Goal: Task Accomplishment & Management: Manage account settings

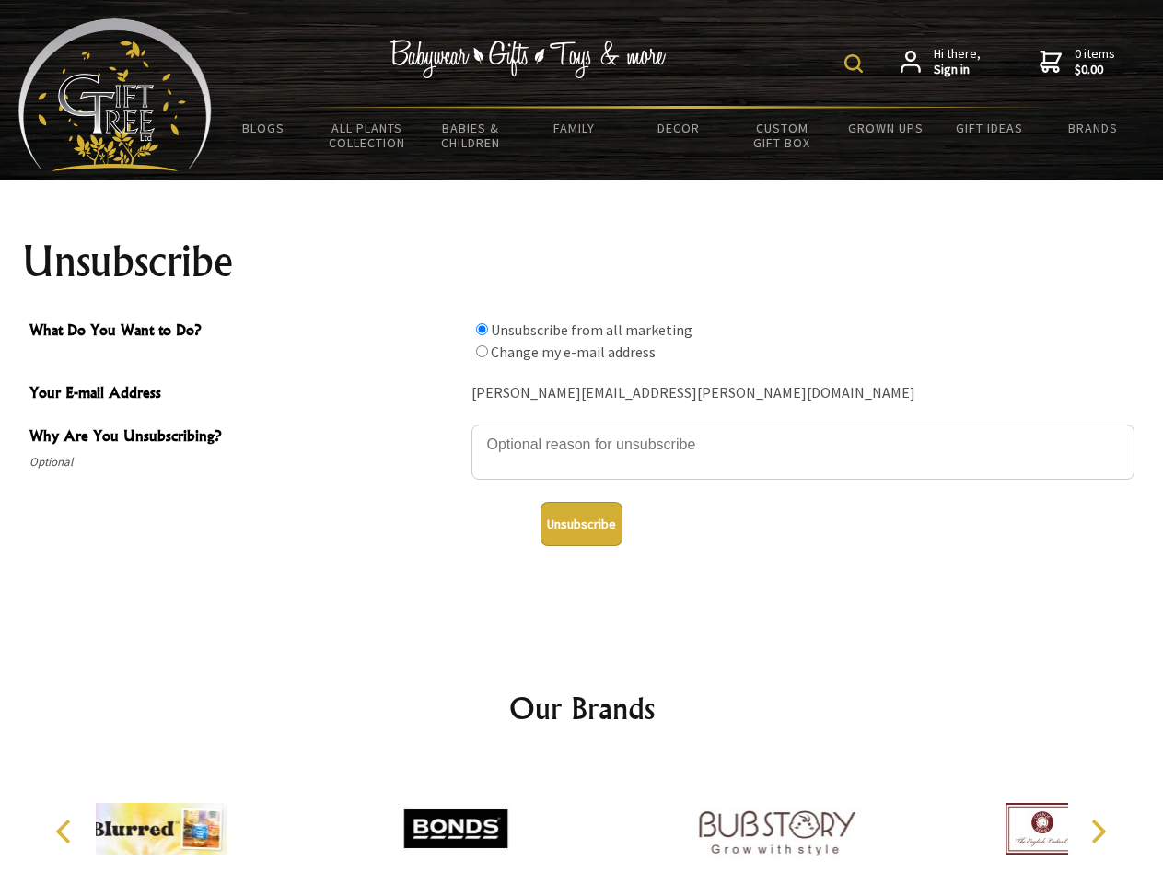
click at [856, 64] on img at bounding box center [853, 63] width 18 height 18
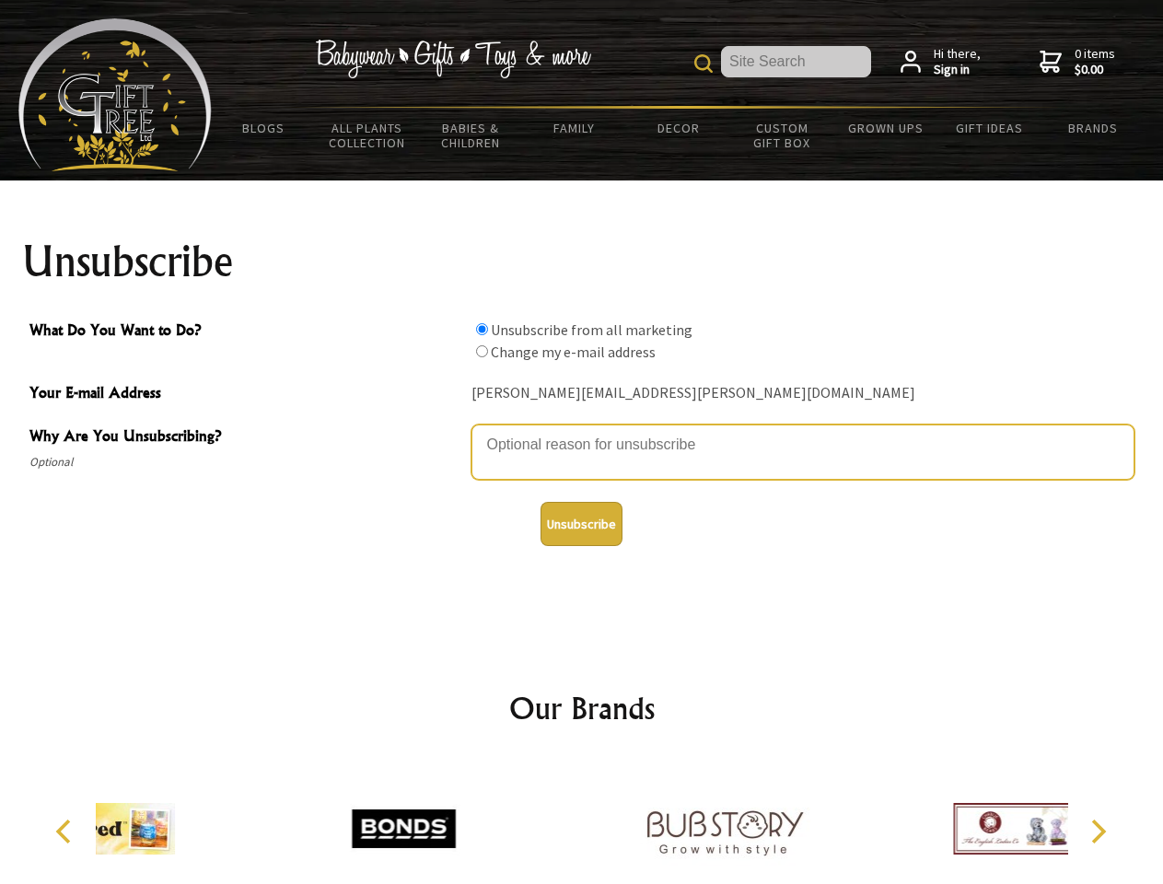
click at [582, 431] on textarea "Why Are You Unsubscribing?" at bounding box center [802, 451] width 663 height 55
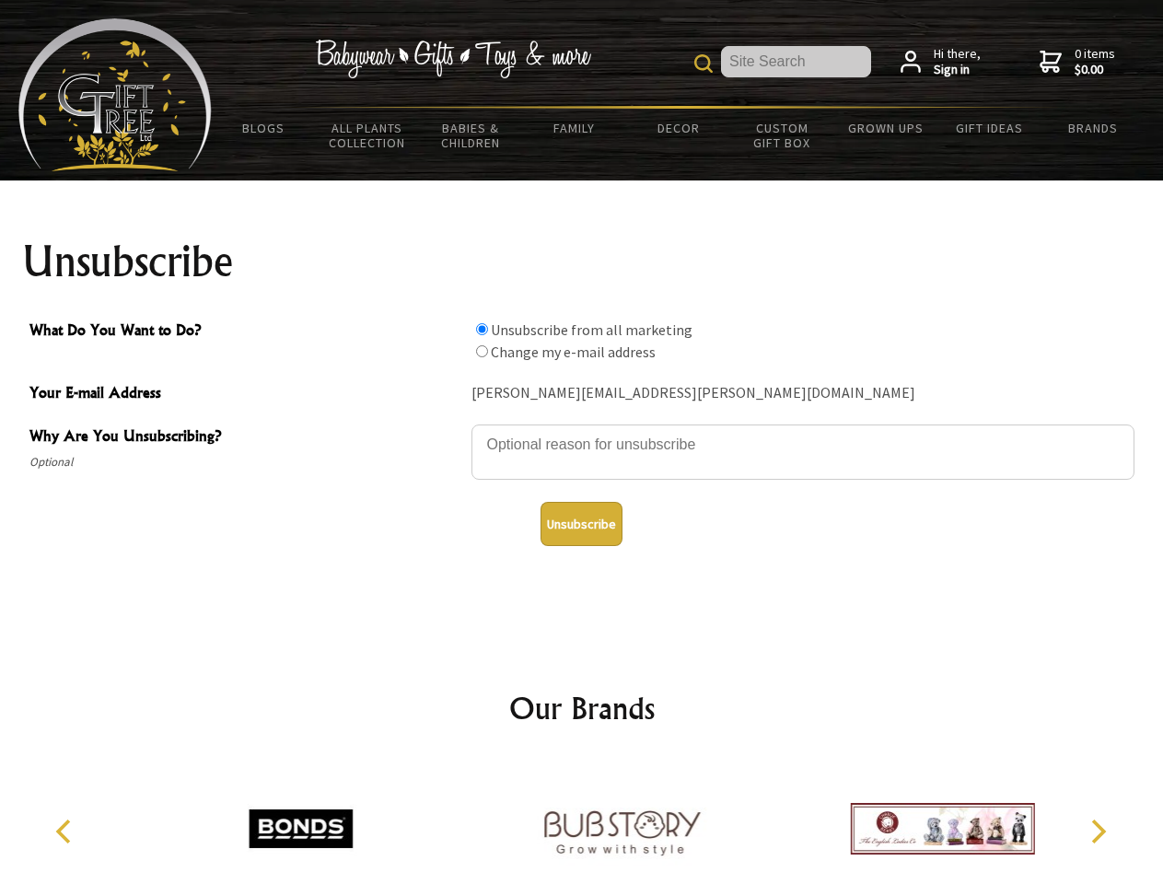
click at [481, 329] on input "What Do You Want to Do?" at bounding box center [482, 329] width 12 height 12
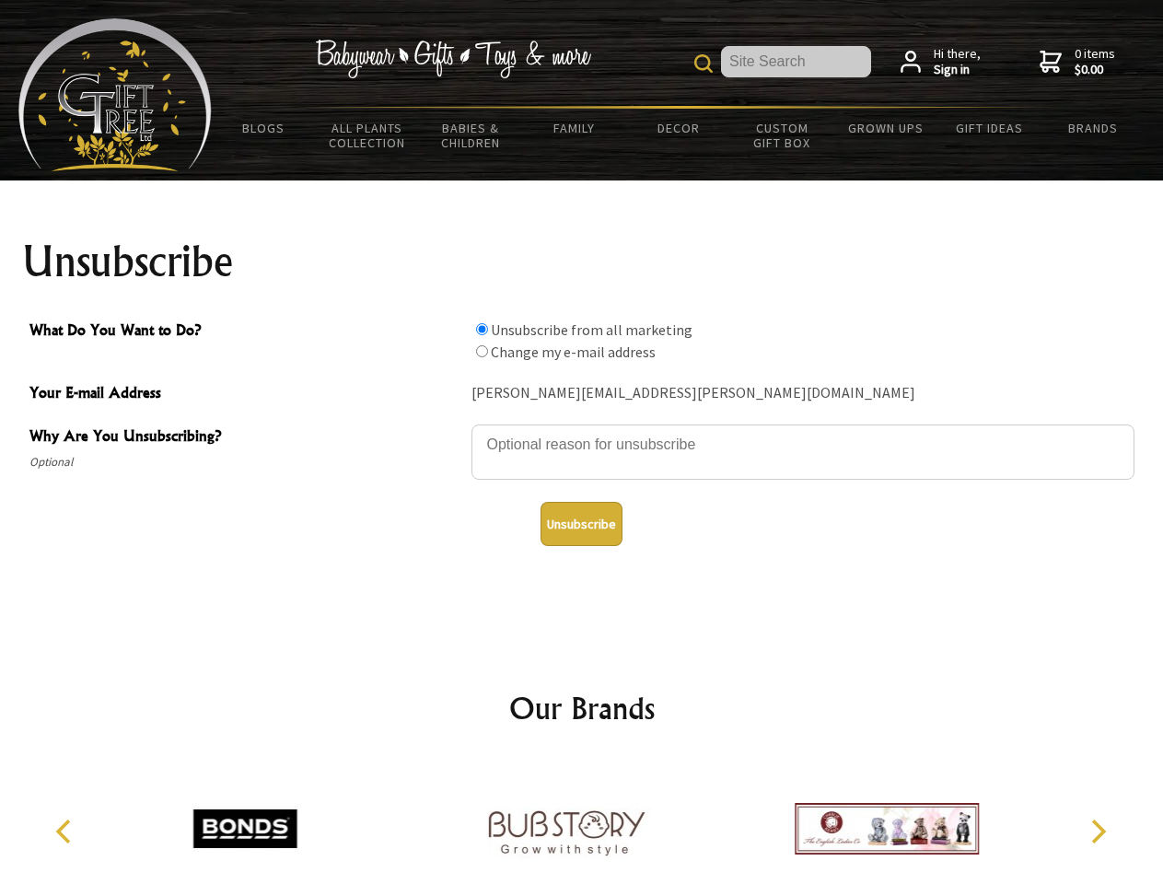
click at [481, 351] on input "What Do You Want to Do?" at bounding box center [482, 351] width 12 height 12
radio input "true"
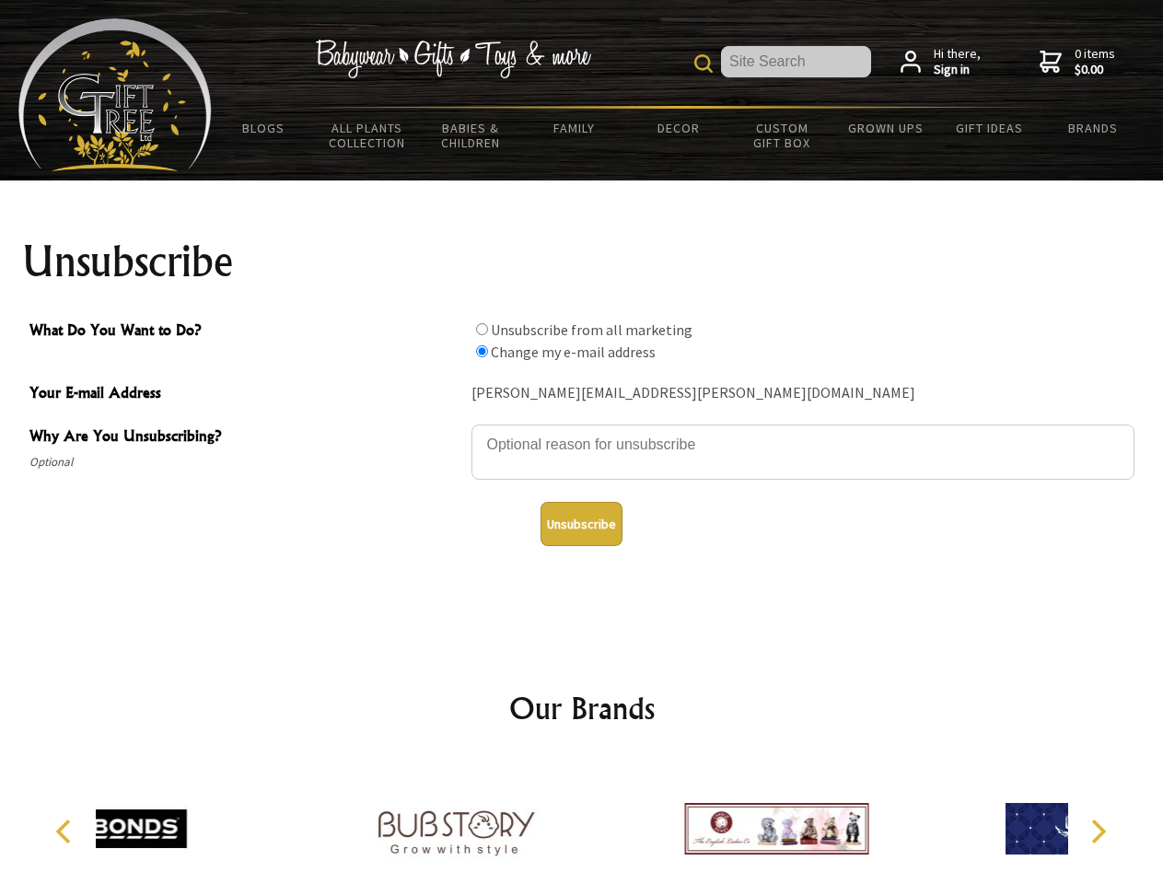
click at [581, 524] on button "Unsubscribe" at bounding box center [581, 524] width 82 height 44
click at [582, 821] on div at bounding box center [455, 831] width 320 height 144
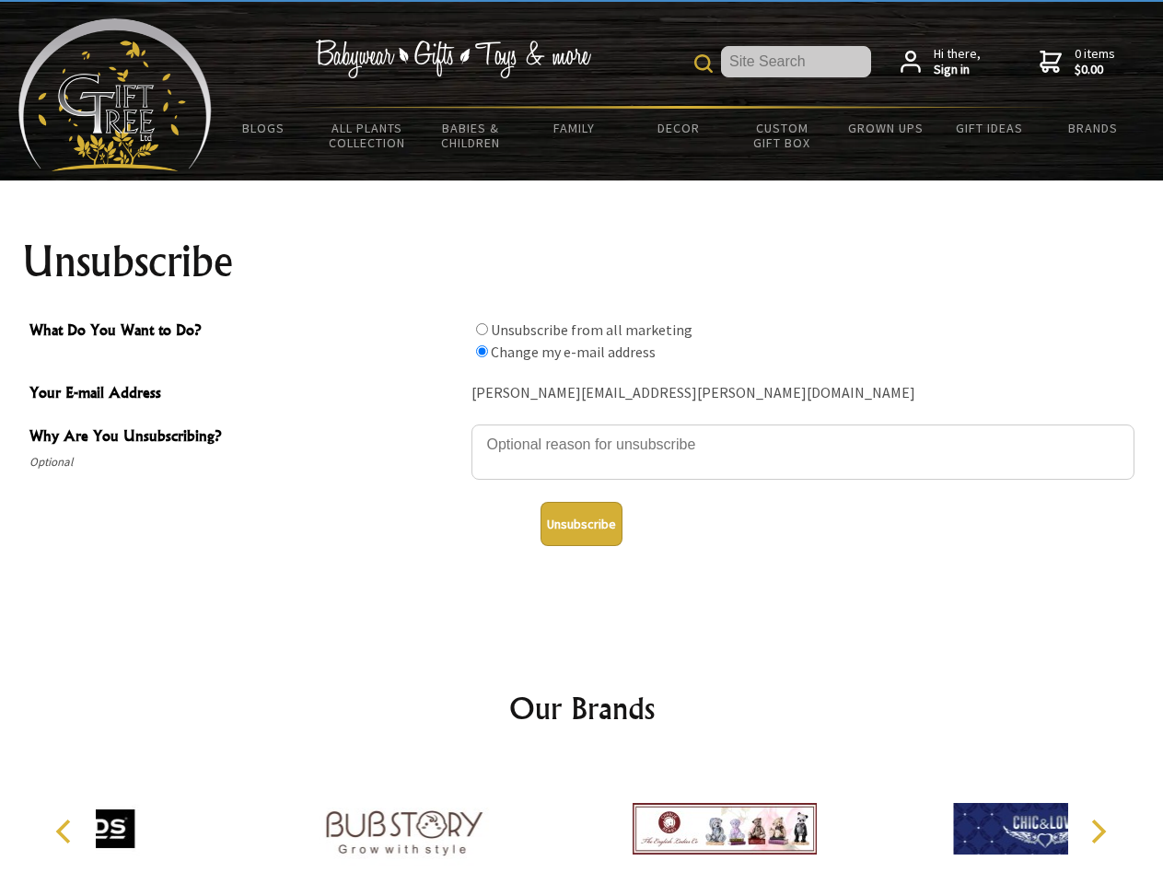
click at [66, 831] on icon "Previous" at bounding box center [65, 831] width 24 height 24
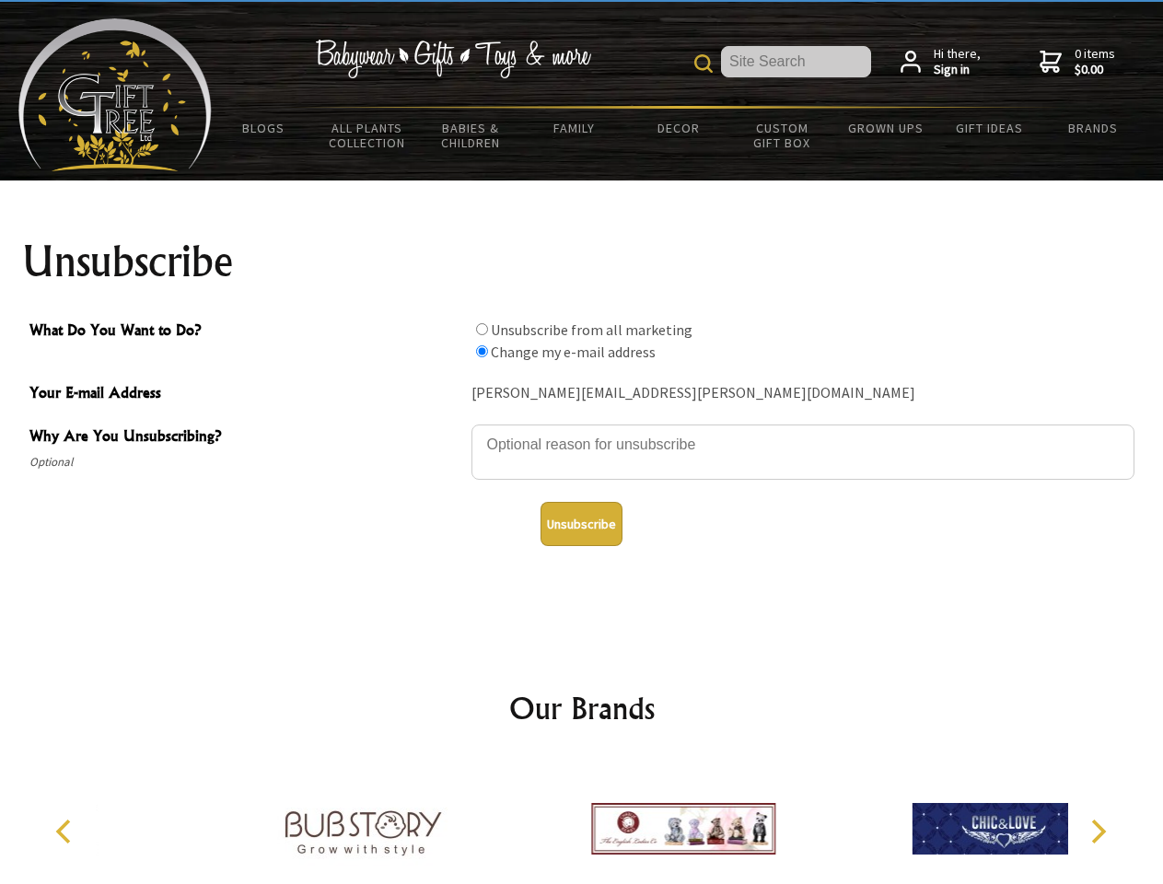
click at [1097, 831] on icon "Next" at bounding box center [1096, 831] width 24 height 24
